Goal: Task Accomplishment & Management: Complete application form

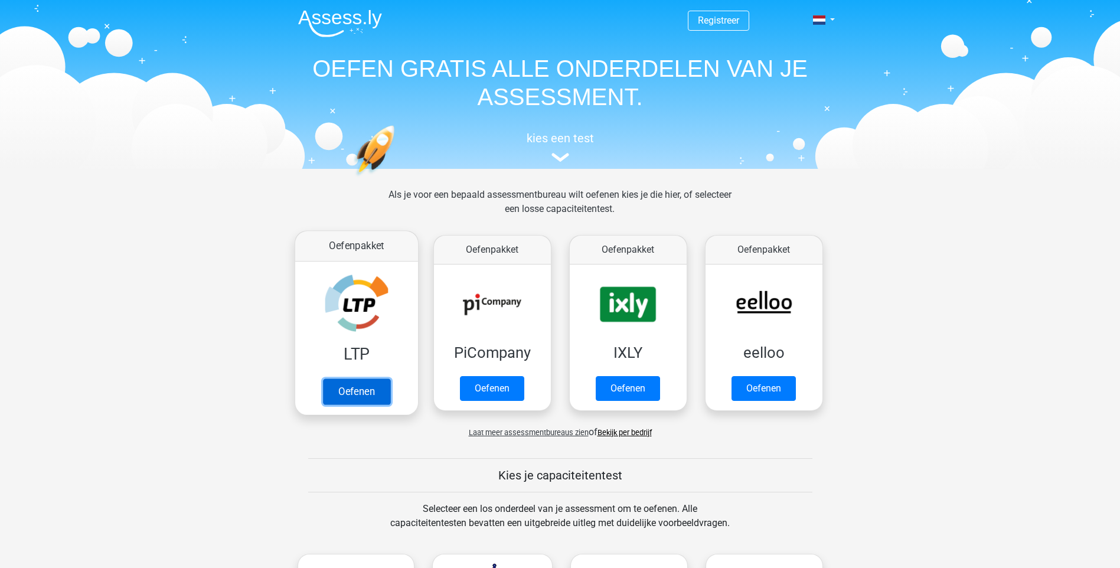
click at [340, 393] on link "Oefenen" at bounding box center [355, 391] width 67 height 26
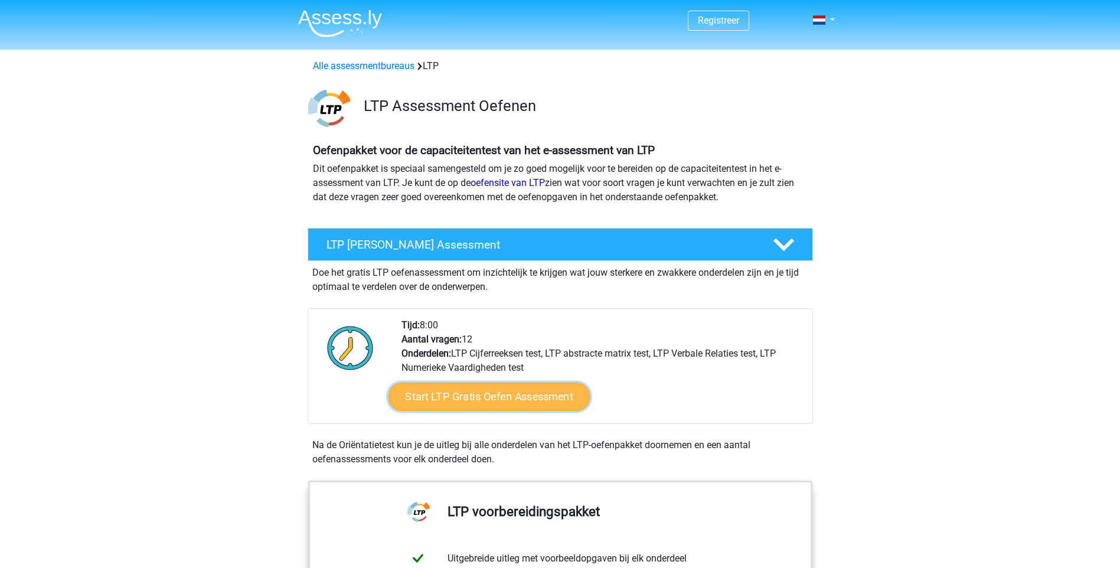
click at [488, 404] on link "Start LTP Gratis Oefen Assessment" at bounding box center [489, 397] width 202 height 28
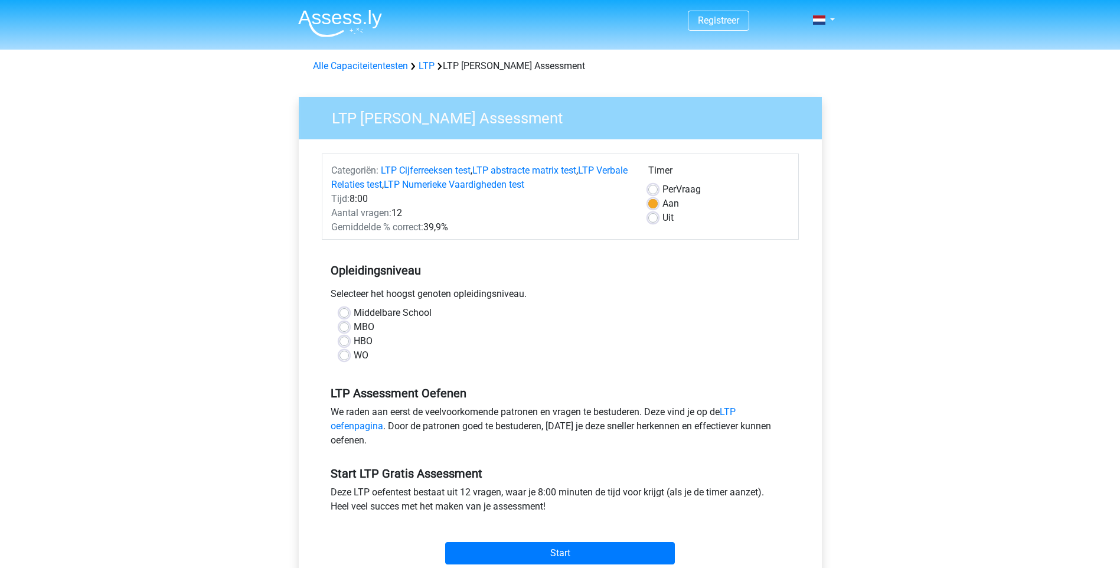
click at [354, 339] on label "HBO" at bounding box center [363, 341] width 19 height 14
click at [347, 339] on input "HBO" at bounding box center [343, 340] width 9 height 12
radio input "true"
click at [552, 554] on input "Start" at bounding box center [560, 553] width 230 height 22
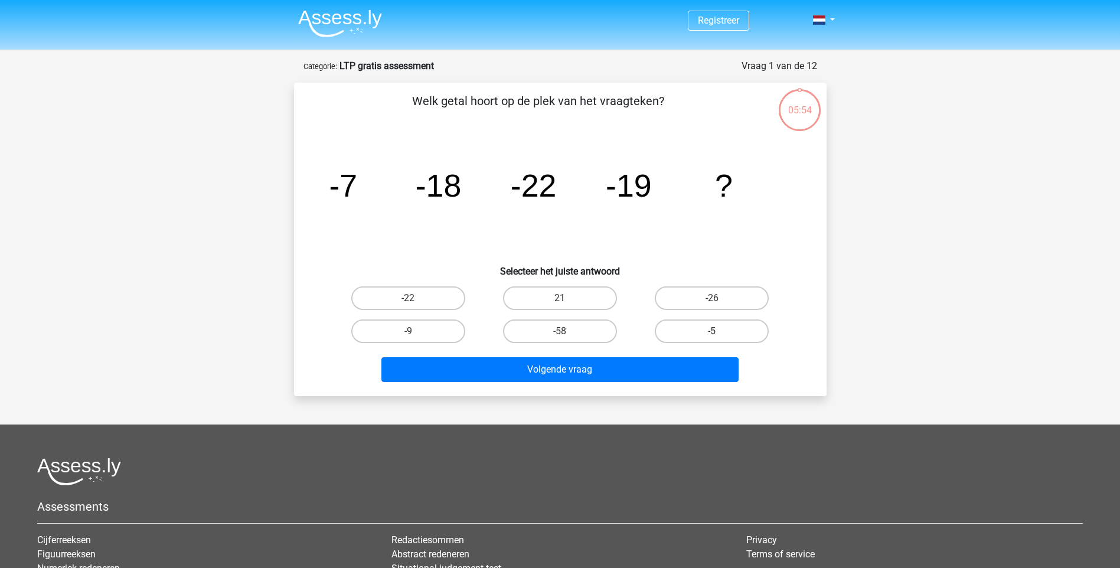
click at [413, 335] on input "-9" at bounding box center [412, 335] width 8 height 8
radio input "true"
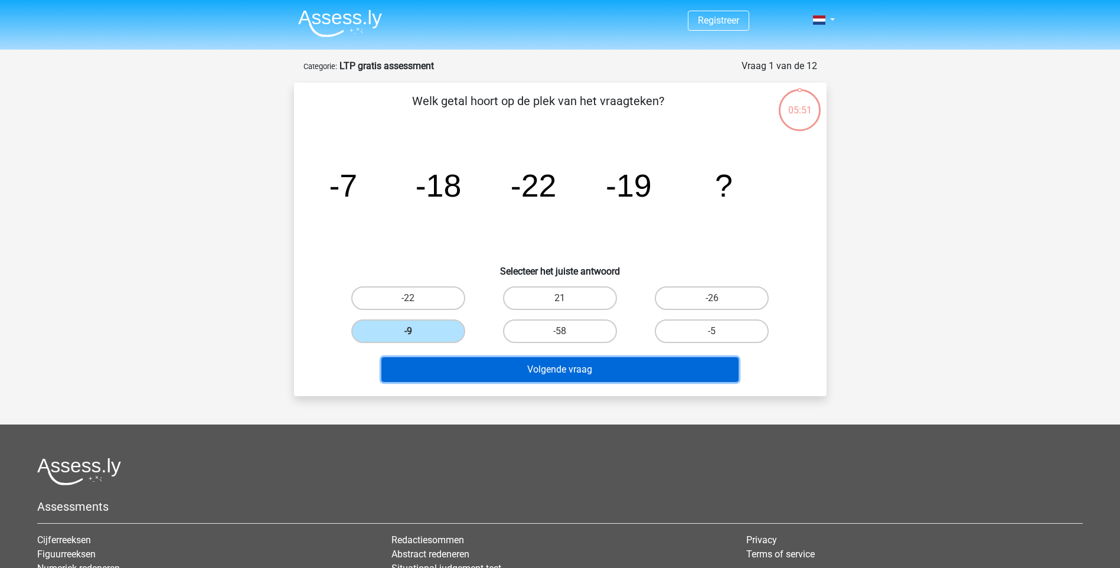
click at [571, 372] on button "Volgende vraag" at bounding box center [559, 369] width 357 height 25
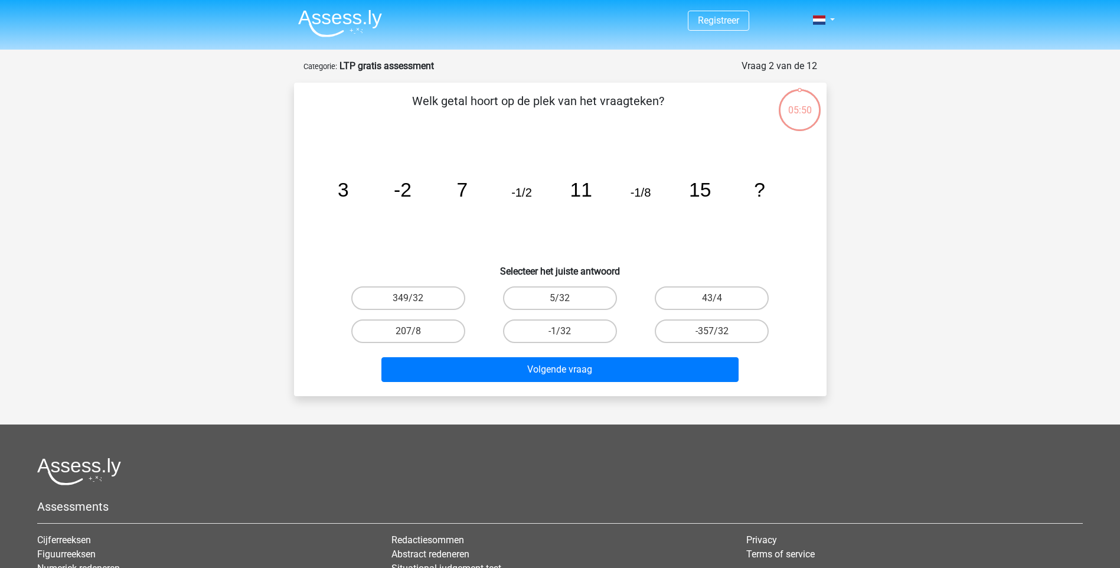
scroll to position [59, 0]
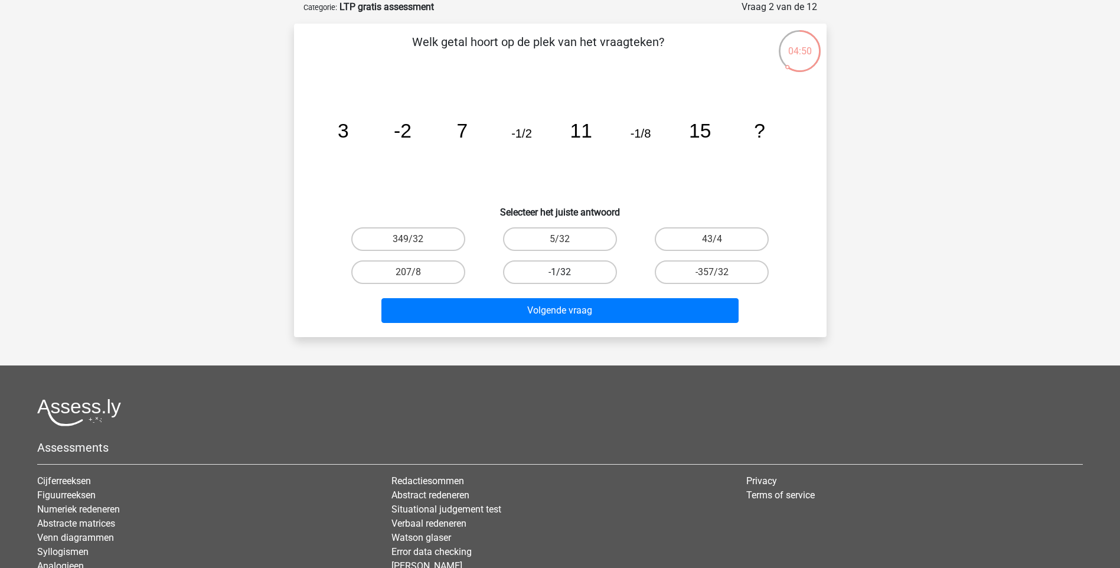
click at [566, 267] on label "-1/32" at bounding box center [560, 272] width 114 height 24
click at [566, 272] on input "-1/32" at bounding box center [564, 276] width 8 height 8
radio input "true"
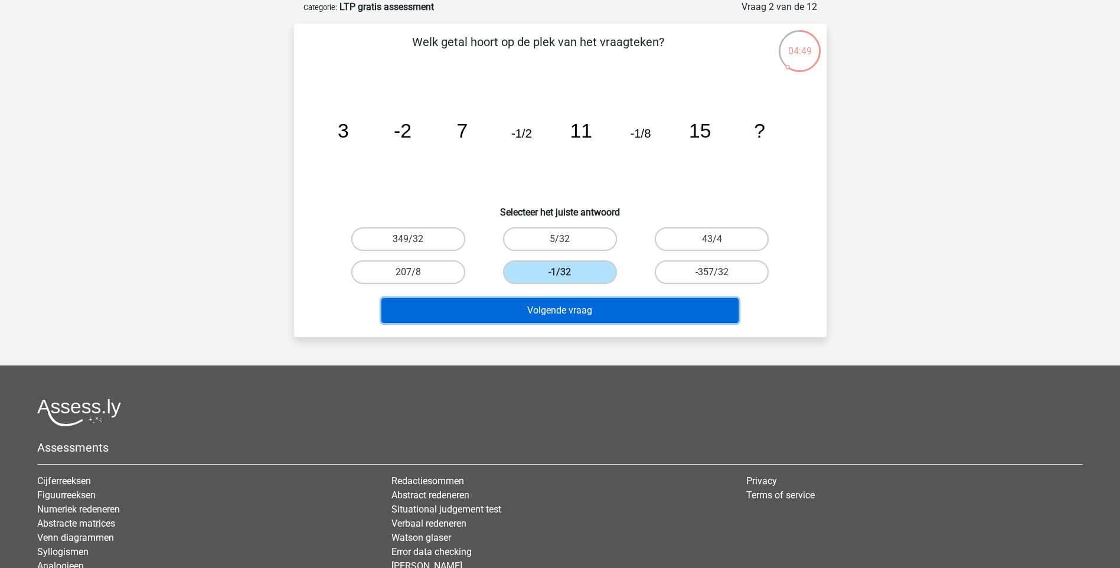
click at [564, 309] on button "Volgende vraag" at bounding box center [559, 310] width 357 height 25
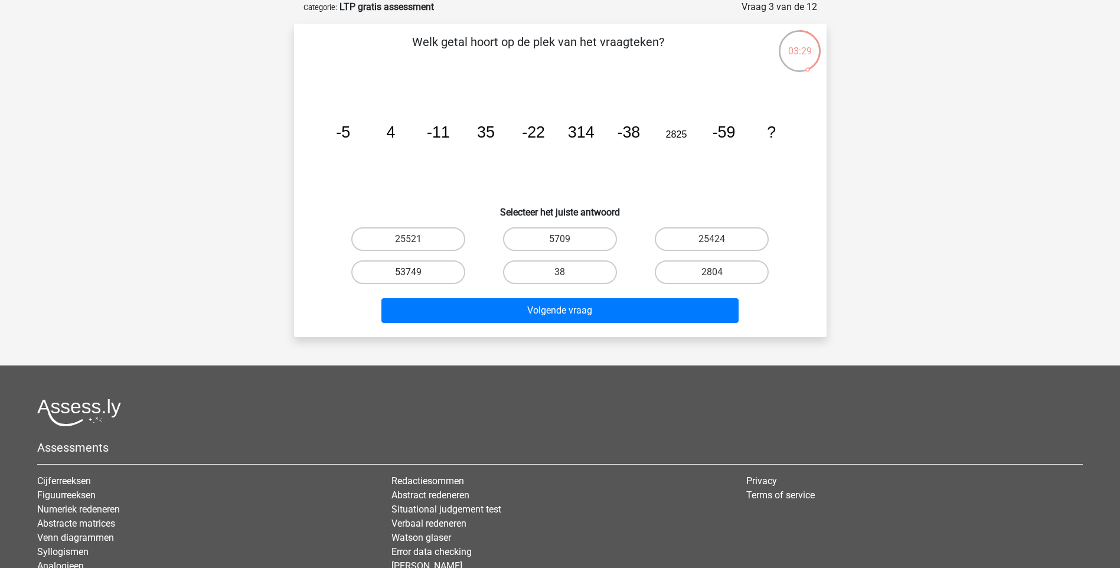
click at [420, 268] on label "53749" at bounding box center [408, 272] width 114 height 24
click at [416, 272] on input "53749" at bounding box center [412, 276] width 8 height 8
radio input "true"
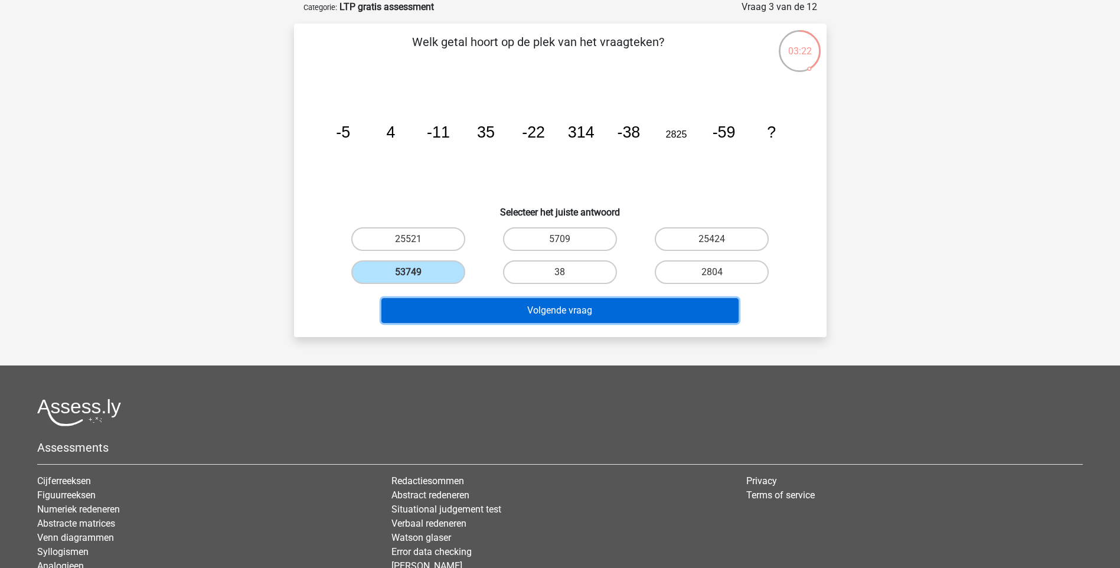
click at [577, 311] on button "Volgende vraag" at bounding box center [559, 310] width 357 height 25
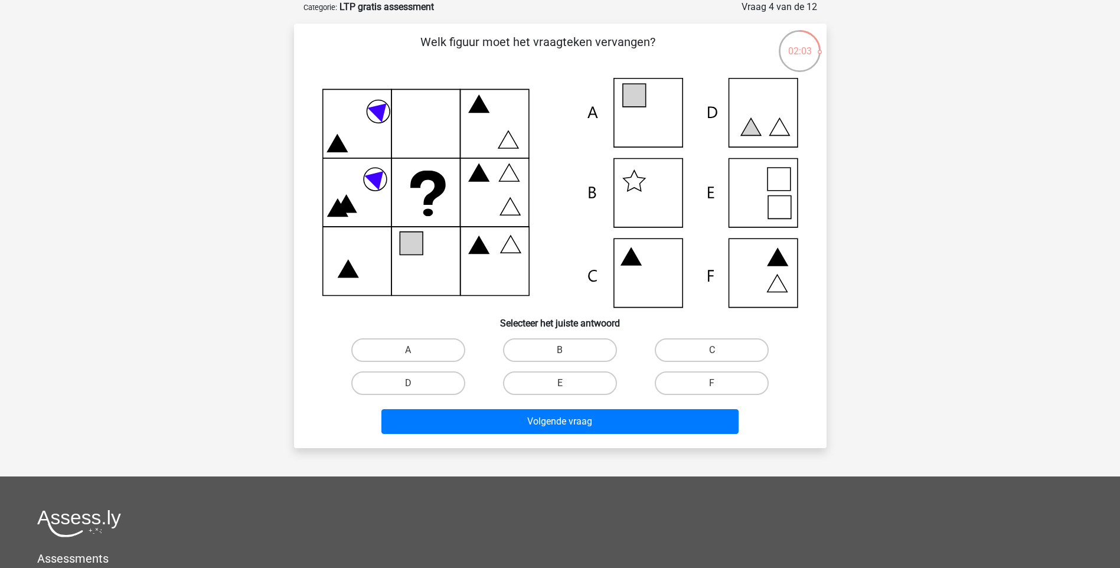
click at [767, 283] on icon at bounding box center [560, 193] width 476 height 230
click at [721, 279] on icon at bounding box center [560, 193] width 476 height 230
drag, startPoint x: 724, startPoint y: 387, endPoint x: 723, endPoint y: 380, distance: 7.8
click at [721, 384] on label "F" at bounding box center [712, 383] width 114 height 24
click at [720, 384] on input "F" at bounding box center [716, 387] width 8 height 8
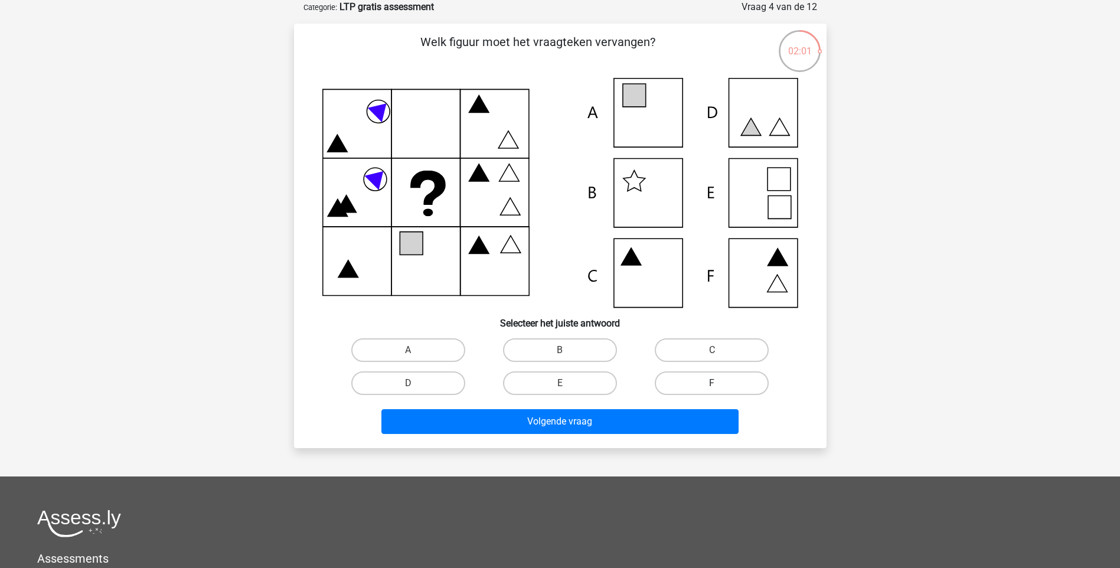
radio input "true"
click at [723, 380] on label "F" at bounding box center [712, 383] width 114 height 24
click at [720, 383] on input "F" at bounding box center [716, 387] width 8 height 8
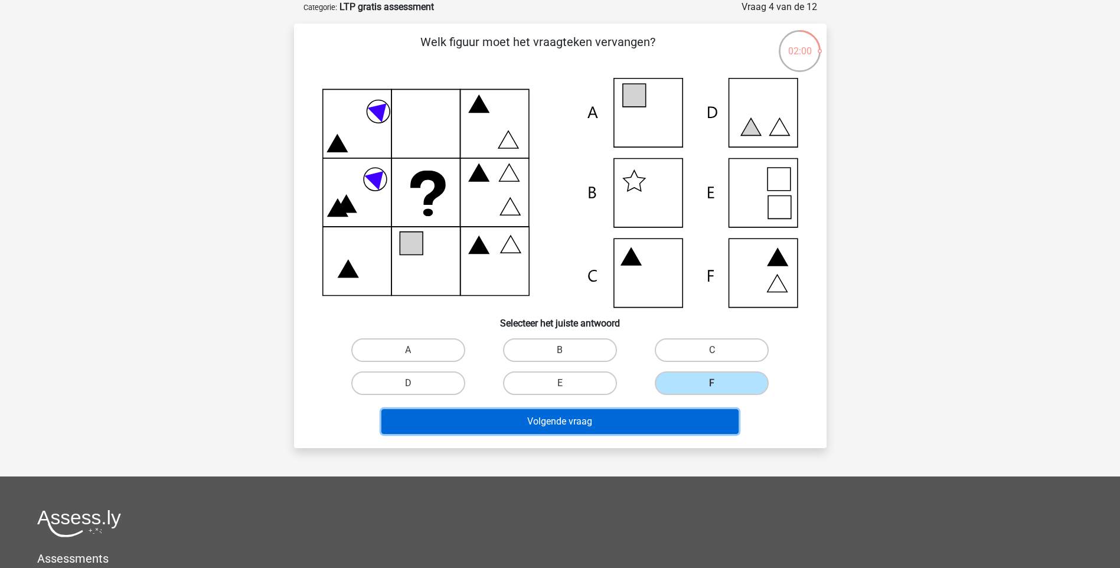
click at [593, 412] on button "Volgende vraag" at bounding box center [559, 421] width 357 height 25
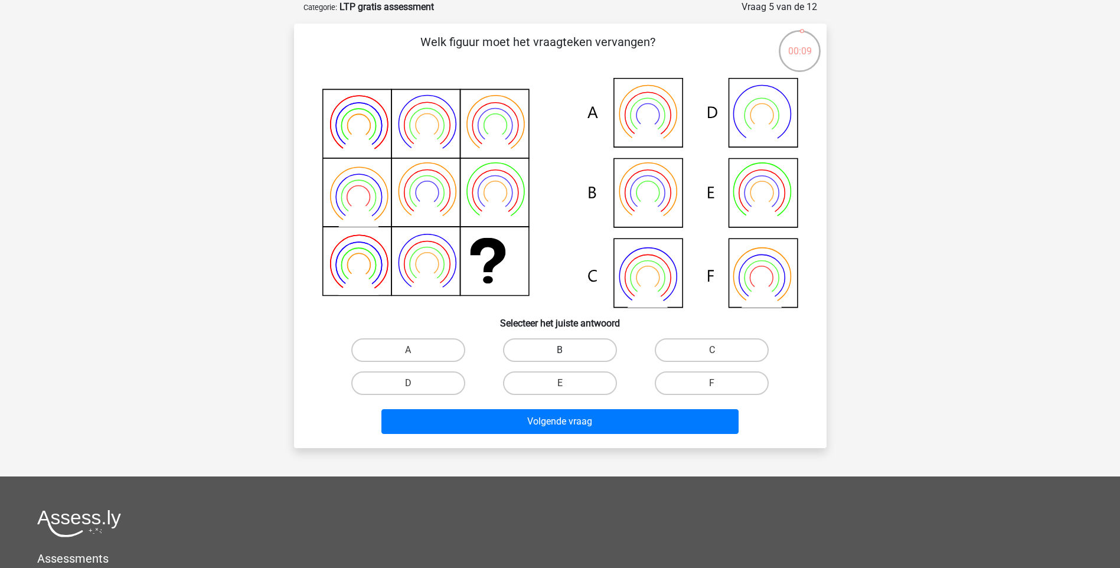
click at [555, 344] on label "B" at bounding box center [560, 350] width 114 height 24
click at [560, 350] on input "B" at bounding box center [564, 354] width 8 height 8
radio input "true"
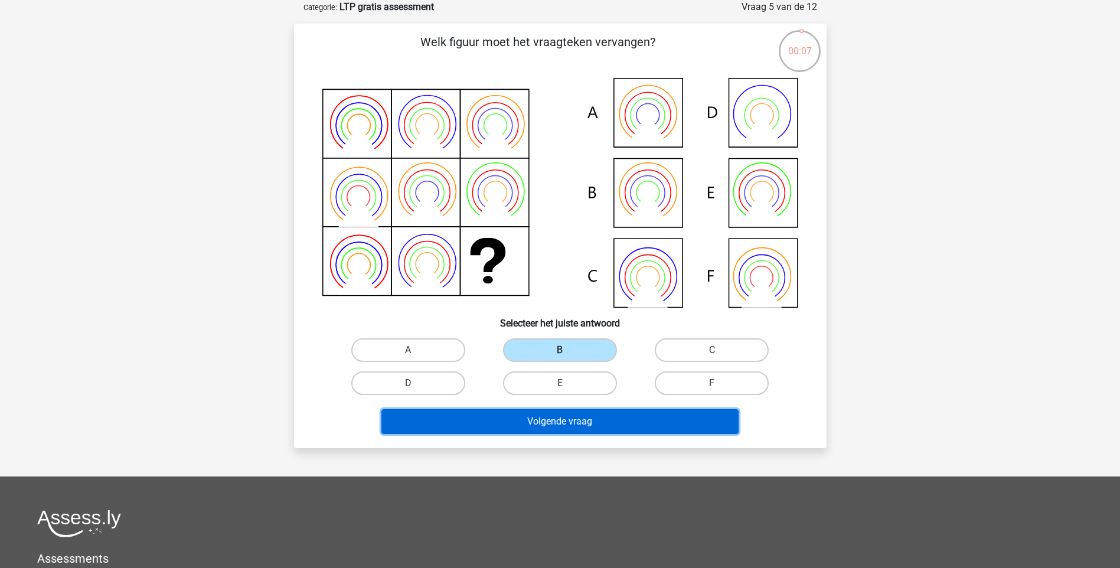
click at [565, 426] on button "Volgende vraag" at bounding box center [559, 421] width 357 height 25
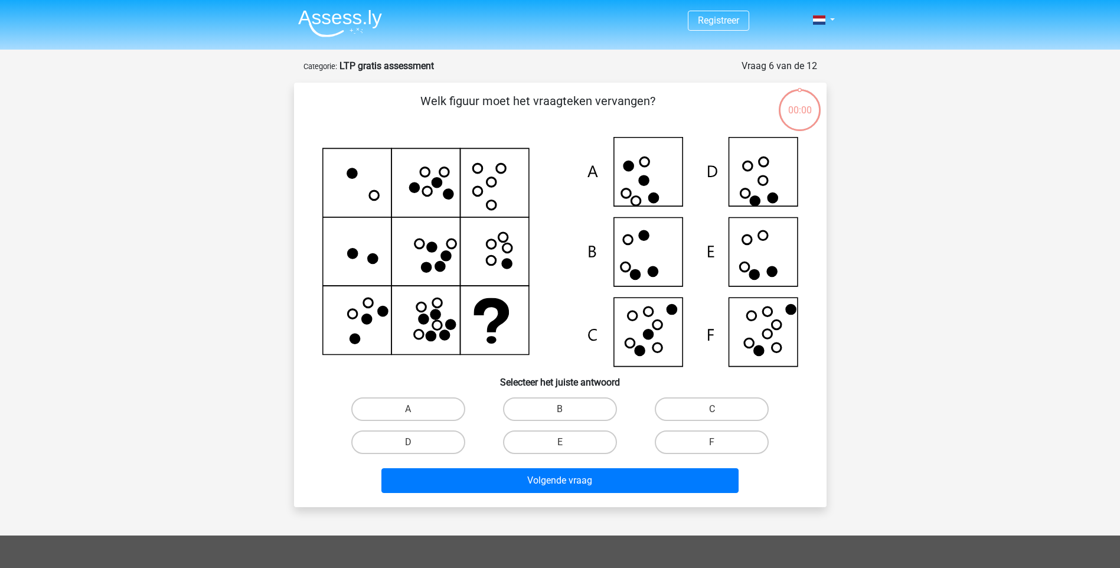
scroll to position [59, 0]
